Goal: Task Accomplishment & Management: Manage account settings

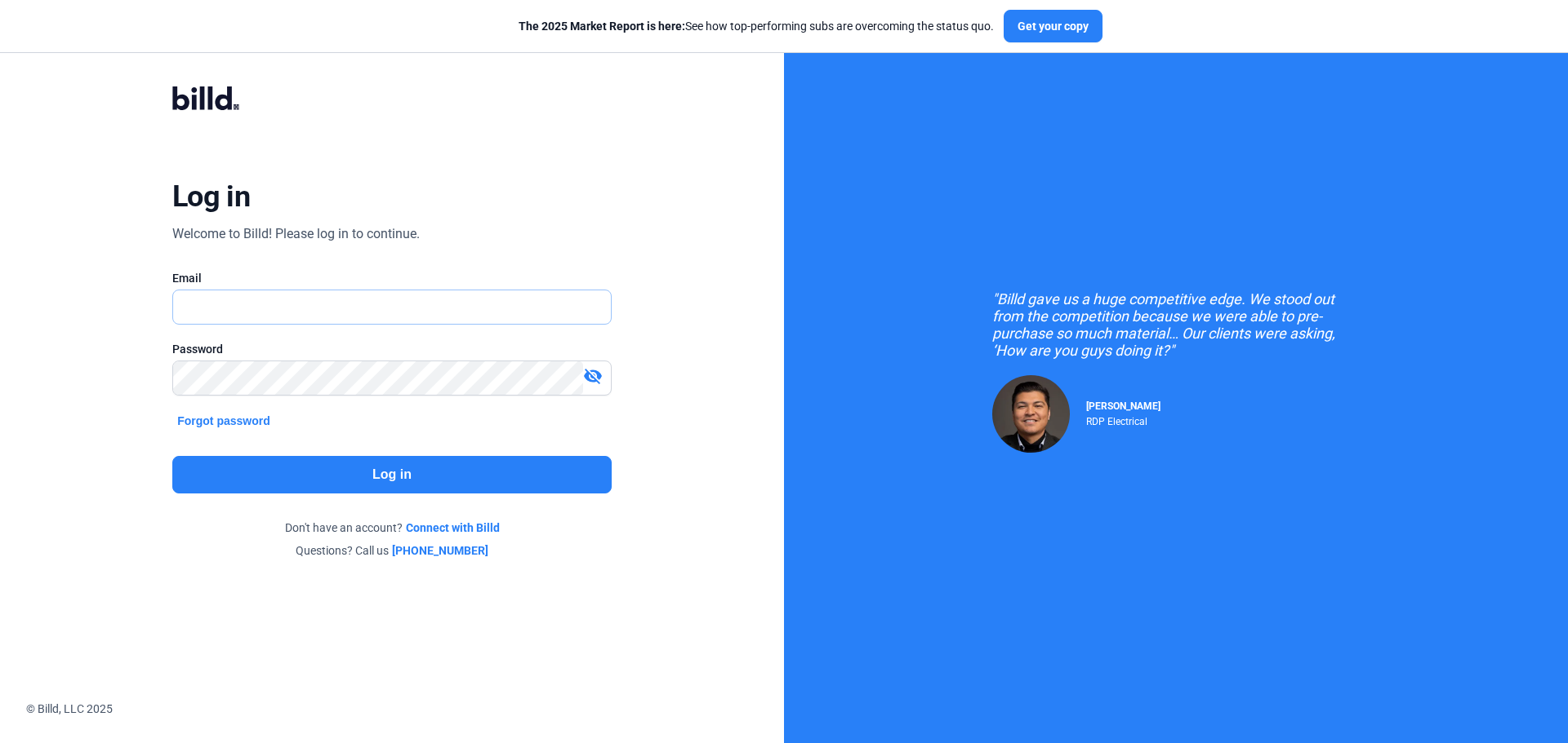
drag, startPoint x: 0, startPoint y: 0, endPoint x: 459, endPoint y: 309, distance: 553.3
click at [459, 309] on input "text" at bounding box center [382, 307] width 420 height 33
type input "[EMAIL_ADDRESS][DOMAIN_NAME]"
click at [411, 482] on button "Log in" at bounding box center [392, 474] width 440 height 37
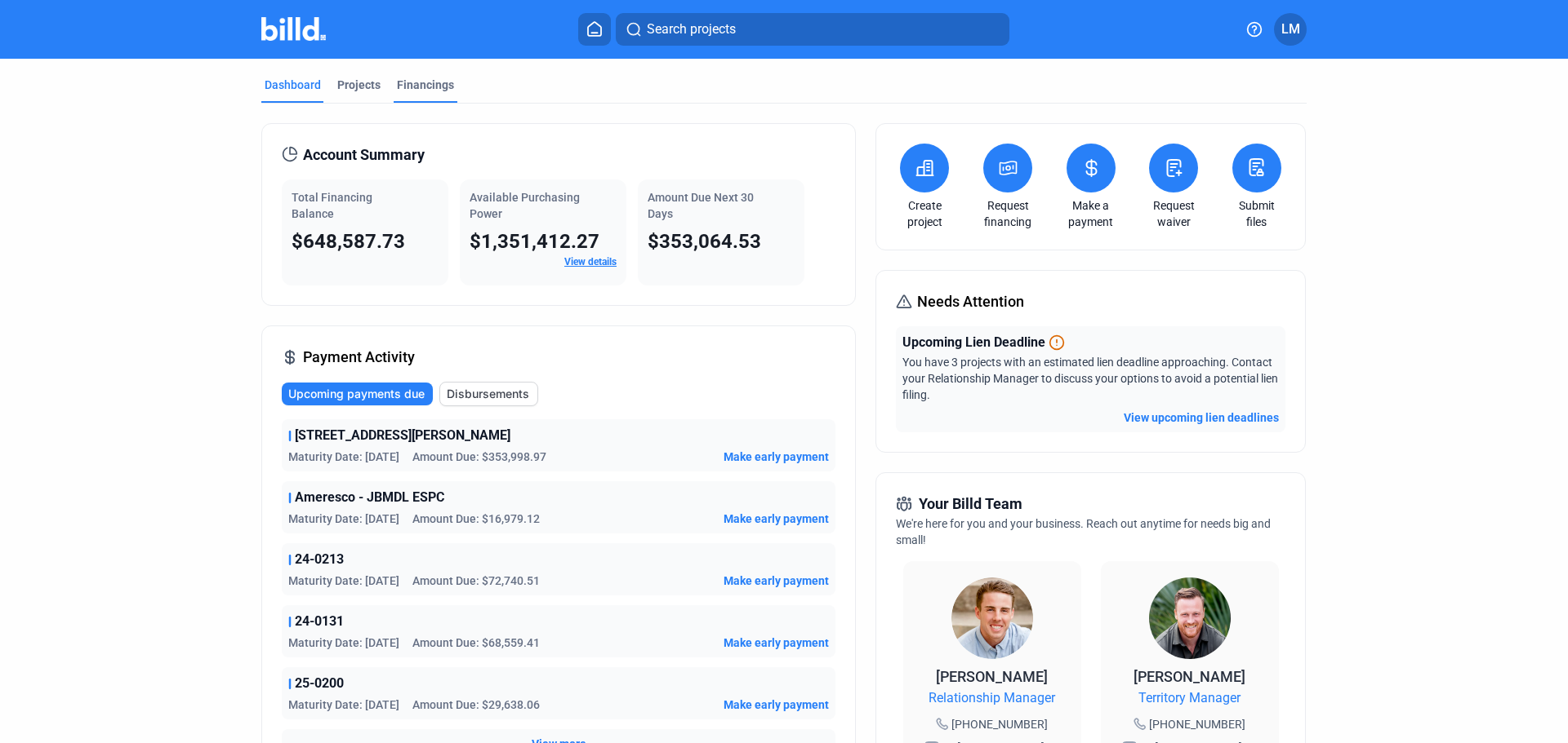
click at [423, 88] on div "Financings" at bounding box center [425, 85] width 57 height 17
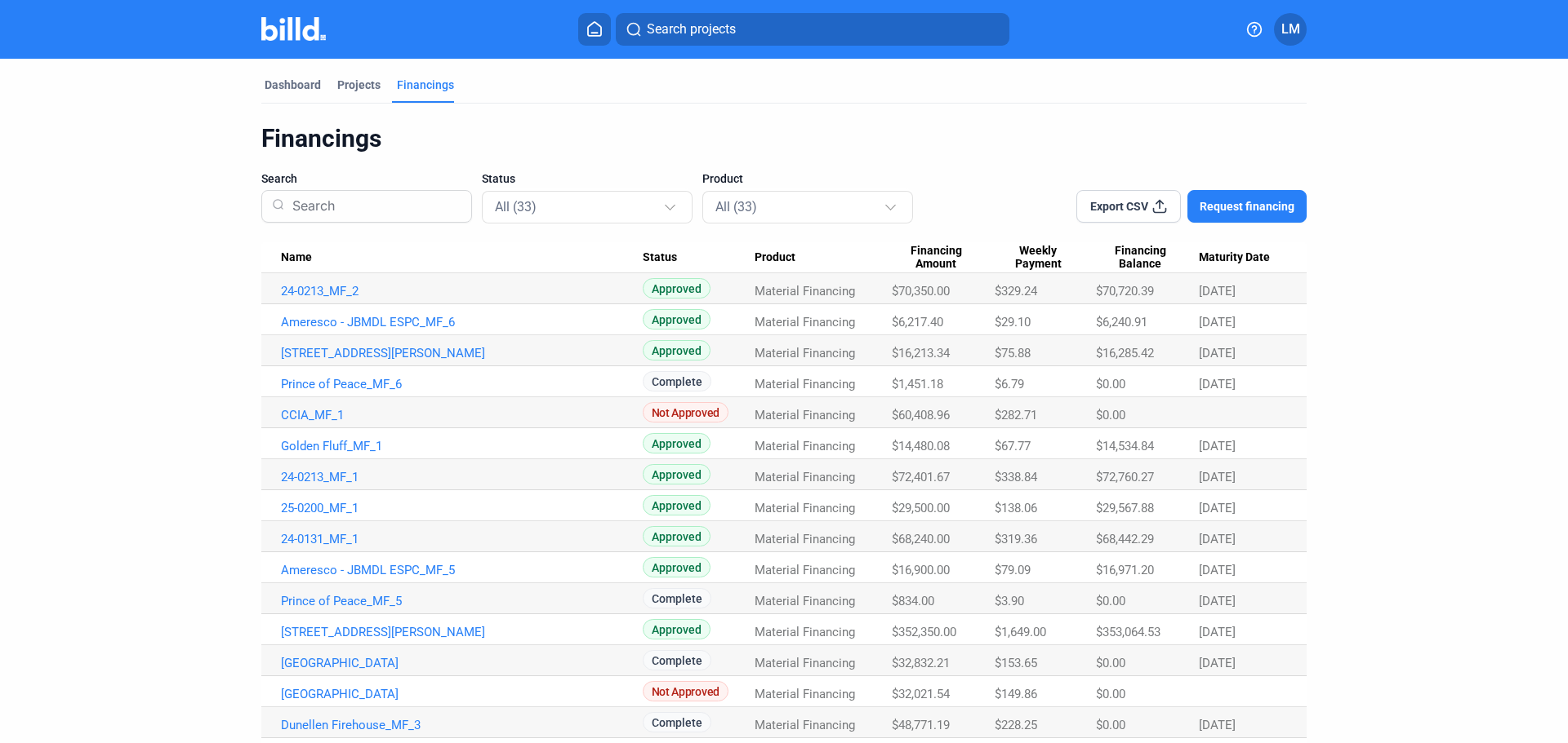
click at [1120, 201] on span "Export CSV" at bounding box center [1119, 207] width 58 height 17
